Goal: Task Accomplishment & Management: Manage account settings

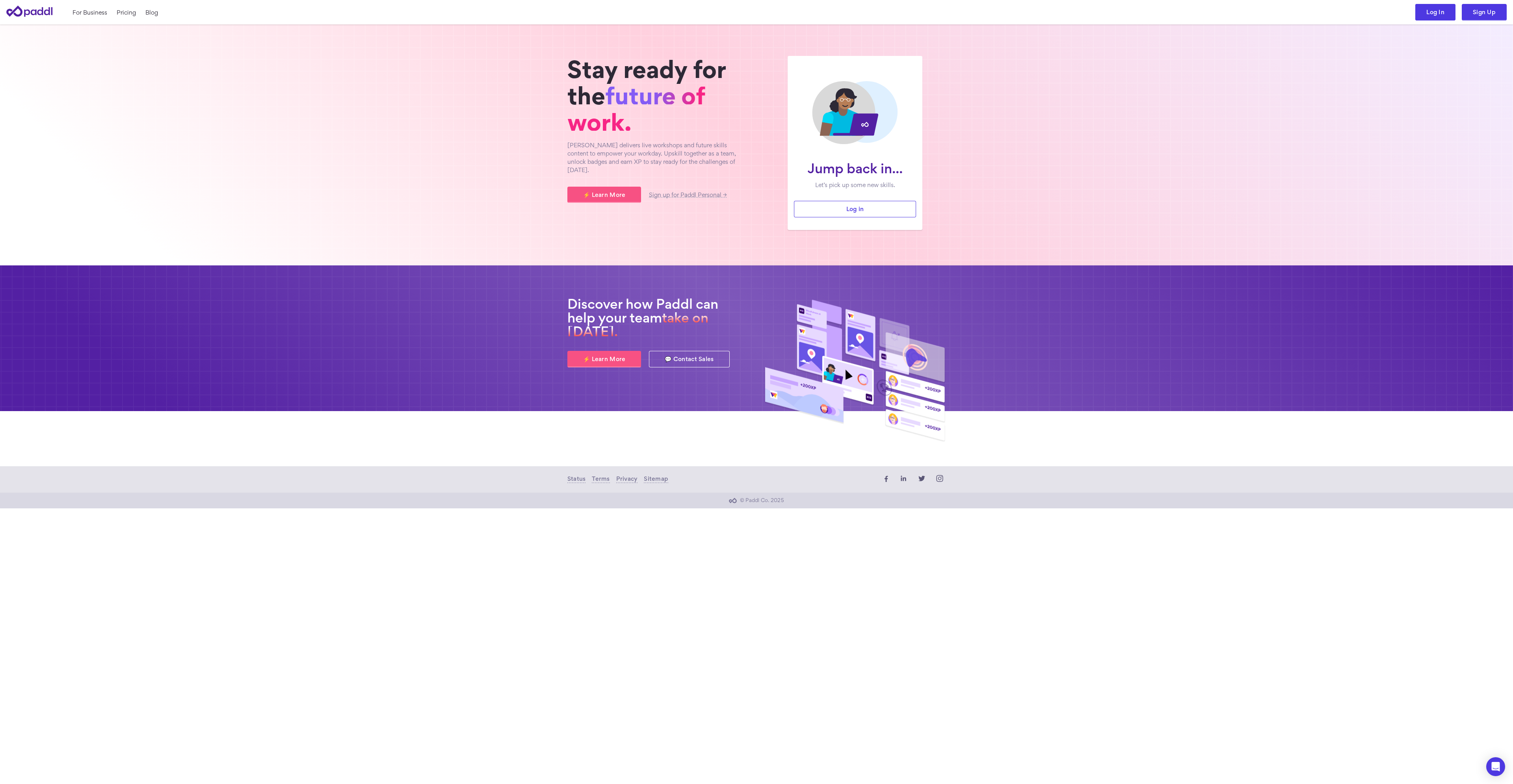
click at [1435, 12] on link "Log In" at bounding box center [1436, 12] width 41 height 17
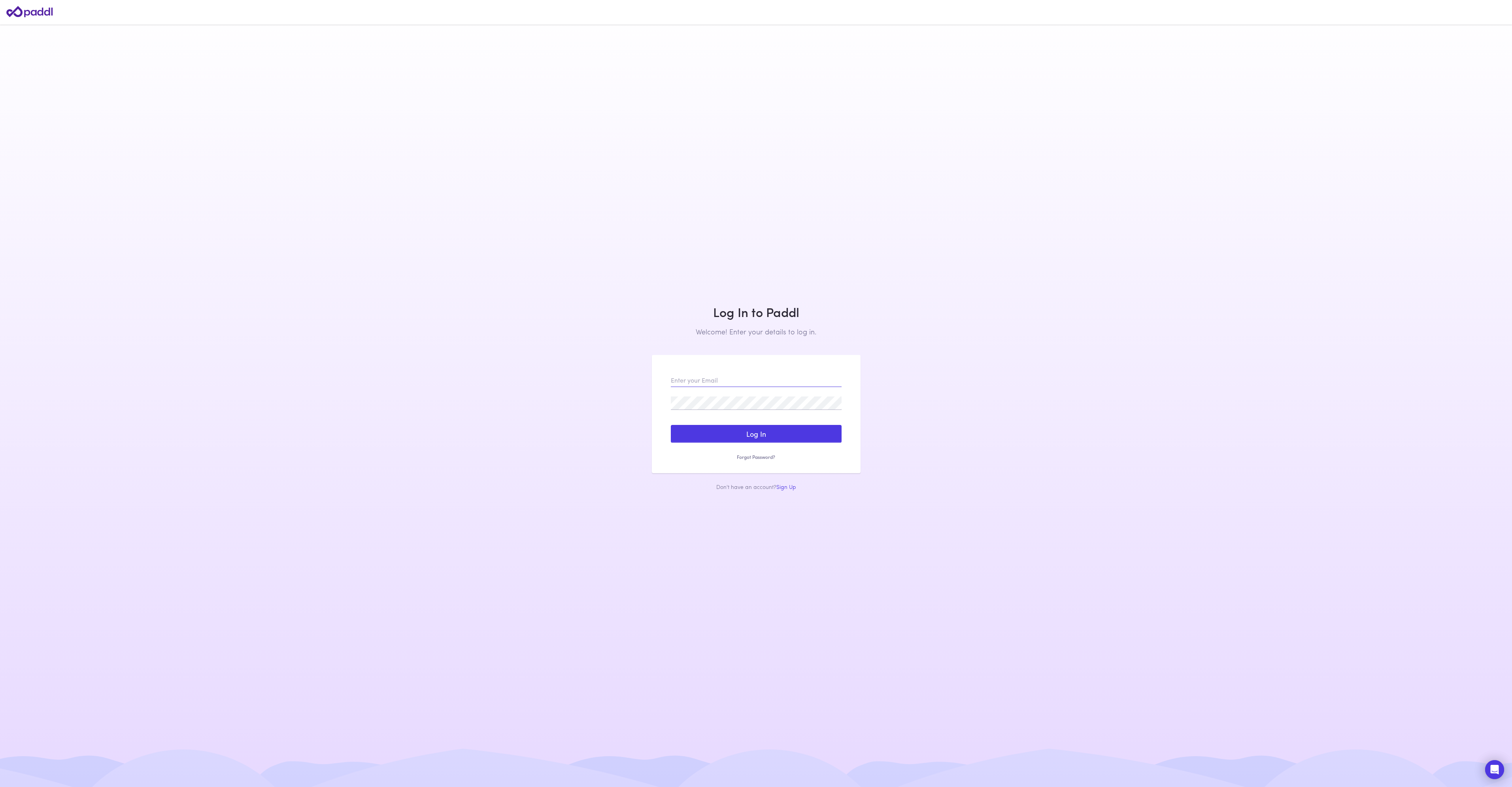
click at [780, 384] on input "email" at bounding box center [756, 380] width 171 height 13
click at [907, 390] on main "Log In to Paddl Welcome! Enter your details to log in. Sign Up to Paddl Welcome…" at bounding box center [756, 394] width 1512 height 787
